Goal: Book appointment/travel/reservation

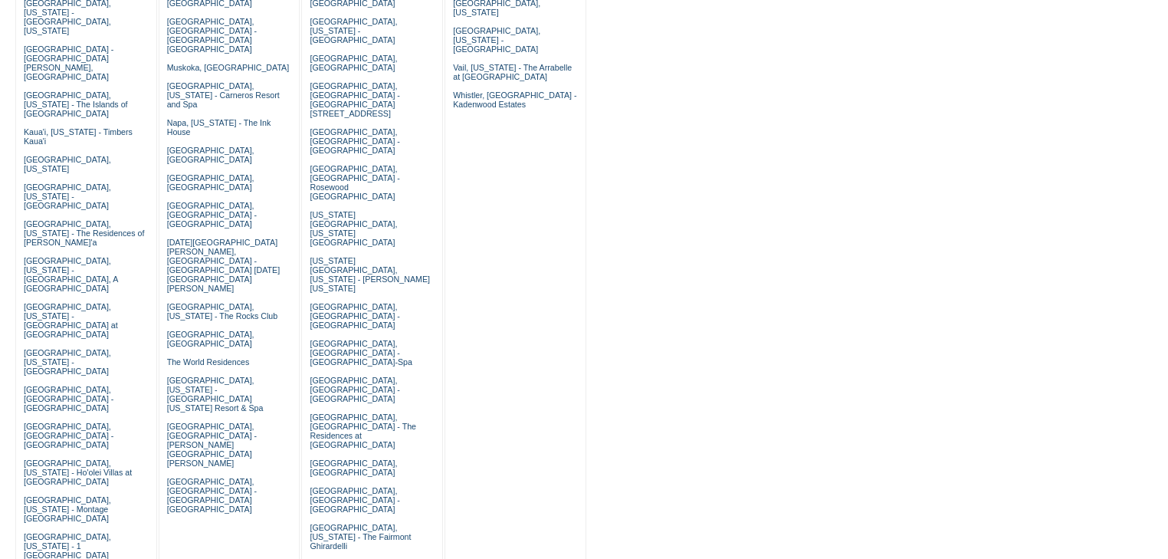
scroll to position [490, 0]
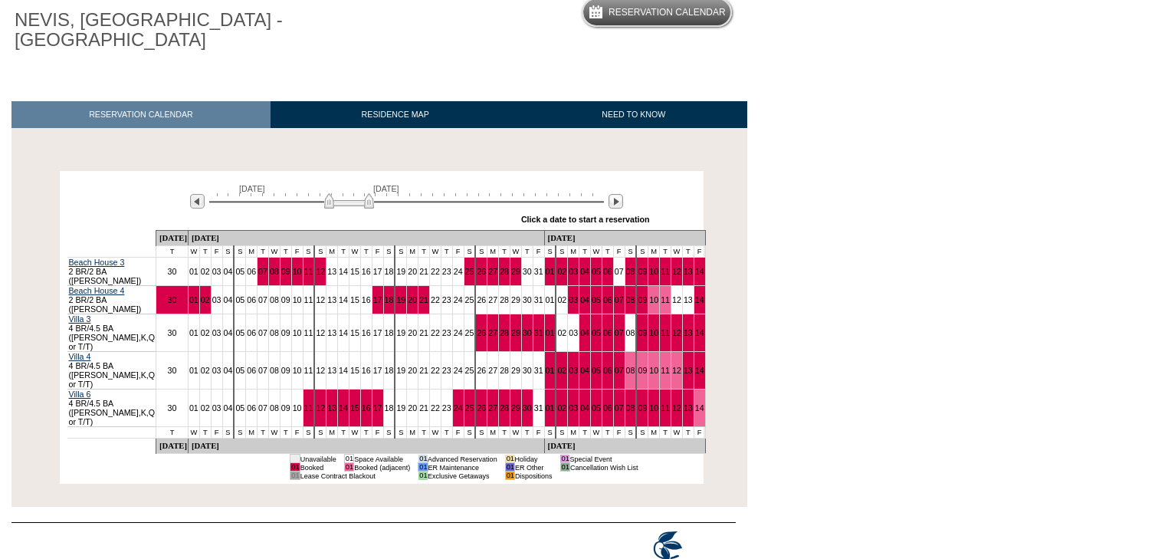
scroll to position [153, 0]
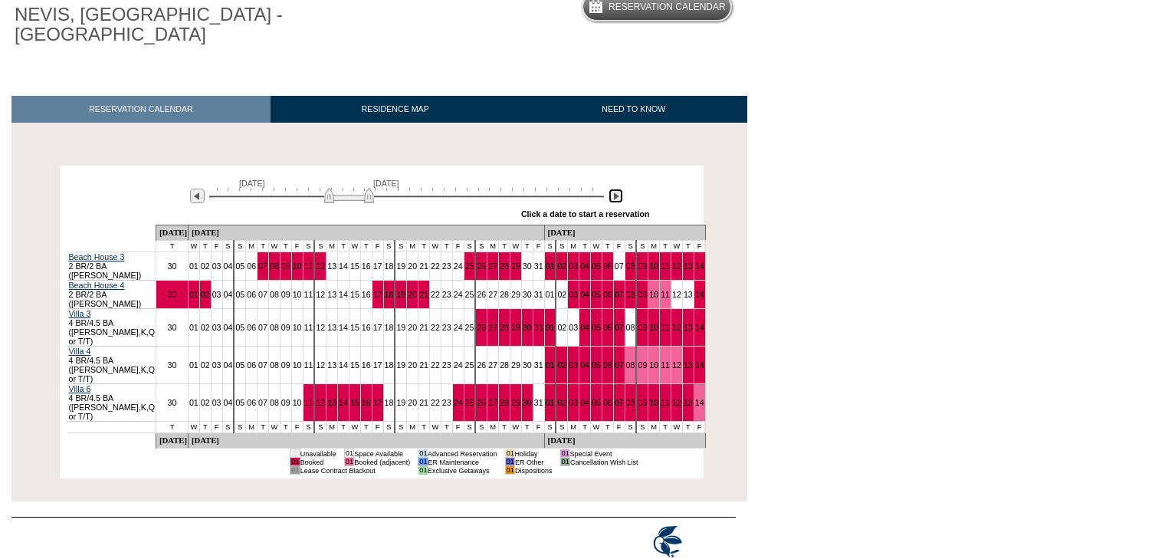
click at [619, 197] on img at bounding box center [615, 196] width 15 height 15
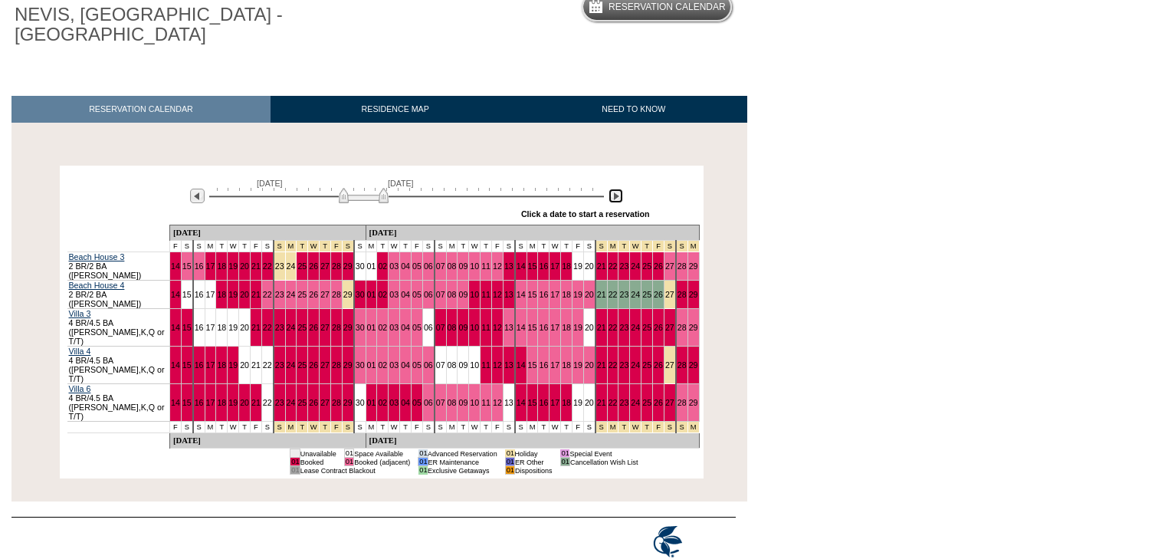
click at [619, 197] on img at bounding box center [615, 196] width 15 height 15
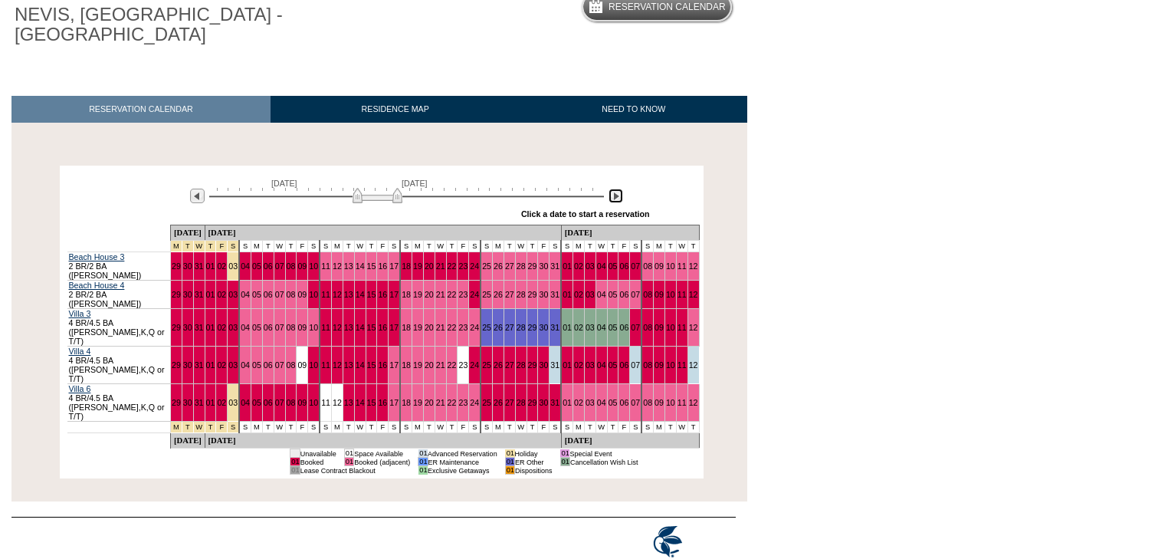
click at [619, 197] on img at bounding box center [615, 196] width 15 height 15
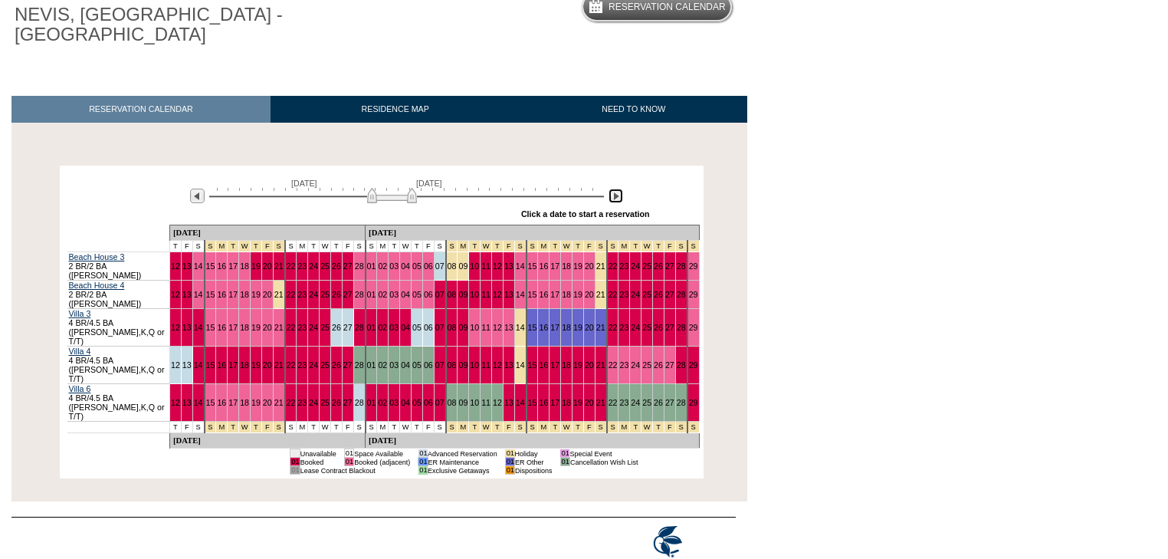
click at [616, 197] on img at bounding box center [615, 196] width 15 height 15
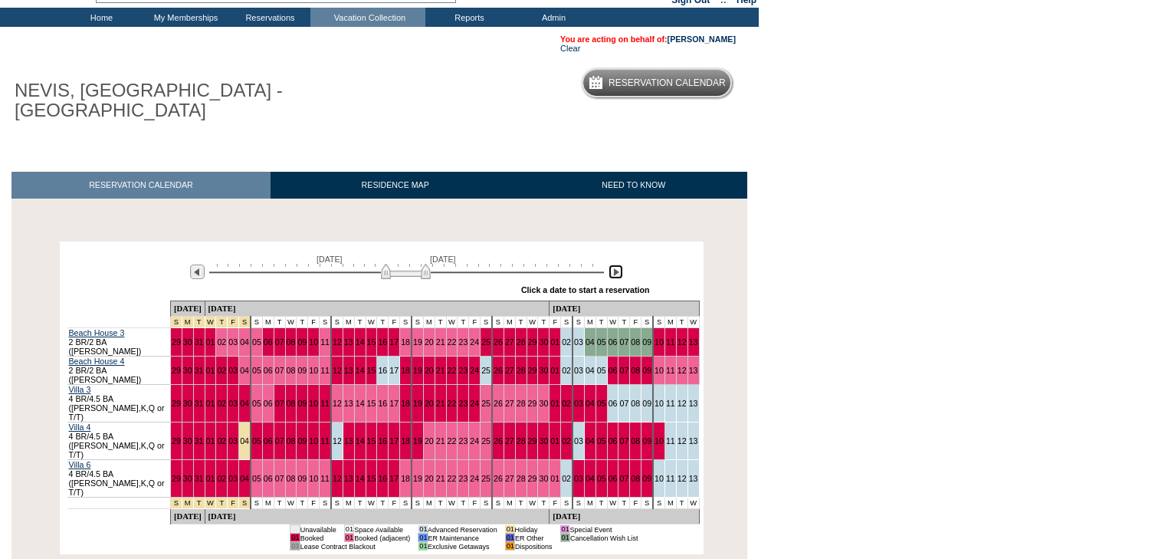
scroll to position [0, 0]
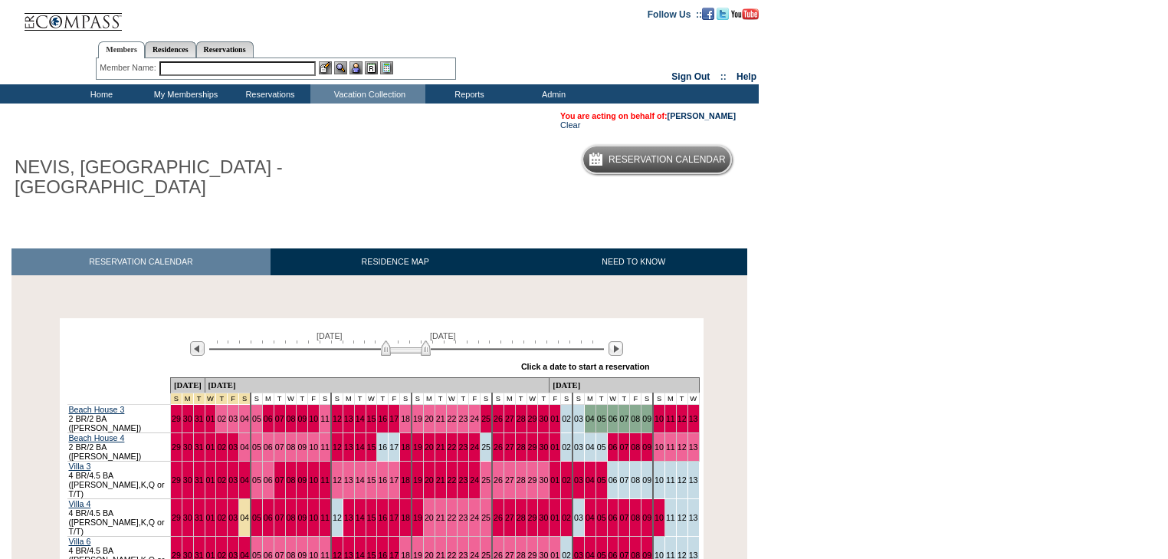
click at [97, 98] on td "Home" at bounding box center [99, 93] width 84 height 19
